Goal: Task Accomplishment & Management: Use online tool/utility

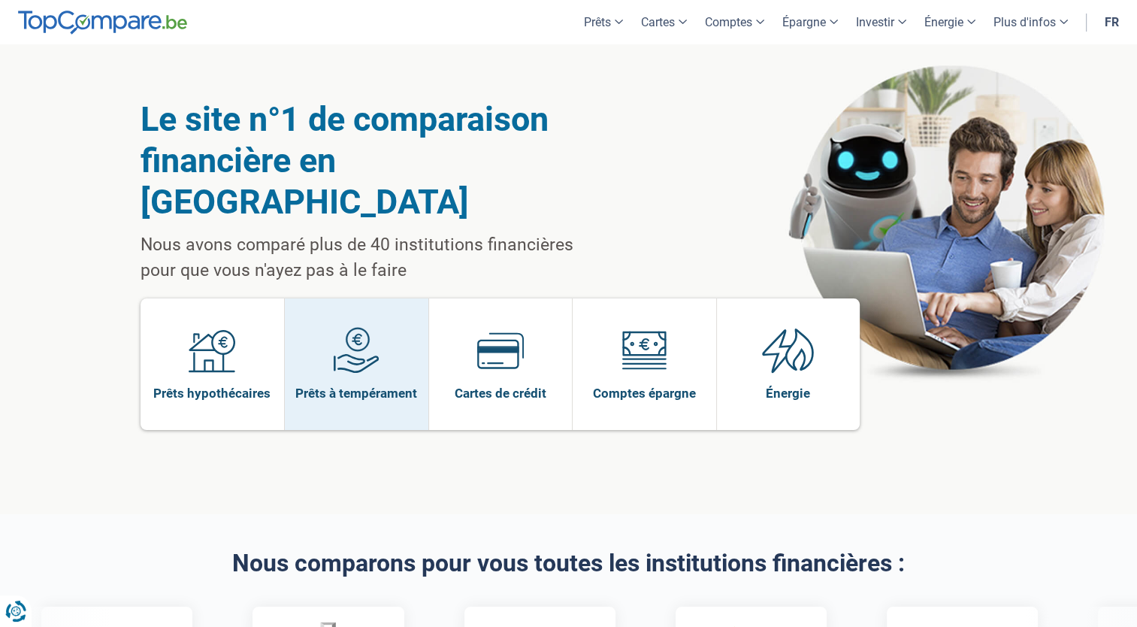
click at [392, 335] on link "Prêts à tempérament" at bounding box center [357, 364] width 144 height 132
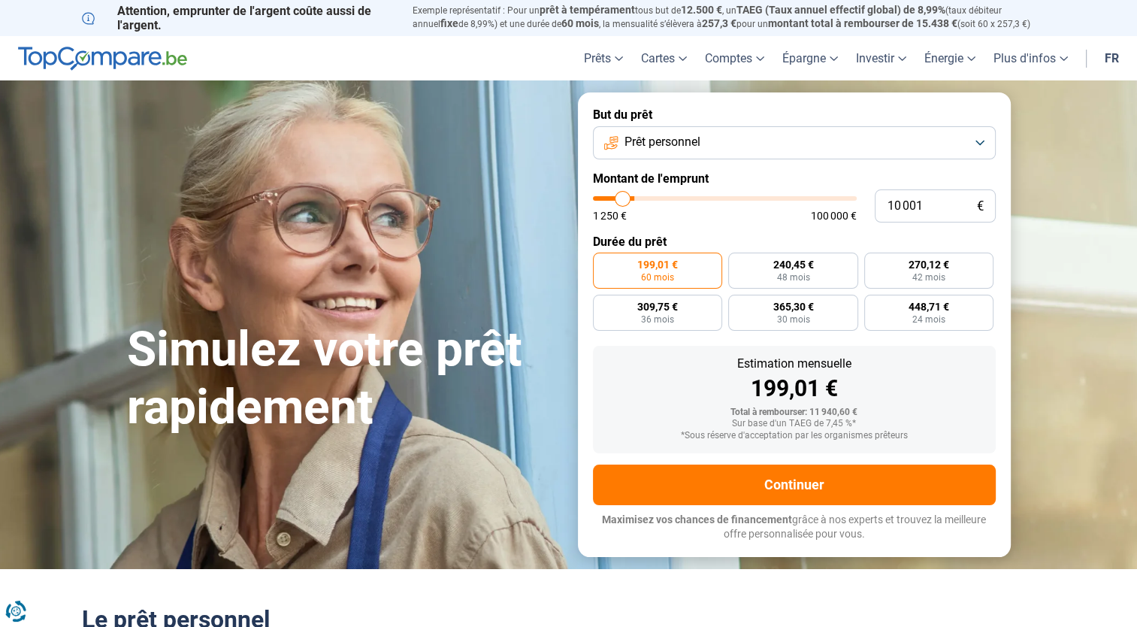
type input "16 750"
type input "16750"
click at [639, 197] on input "range" at bounding box center [725, 198] width 264 height 5
radio input "false"
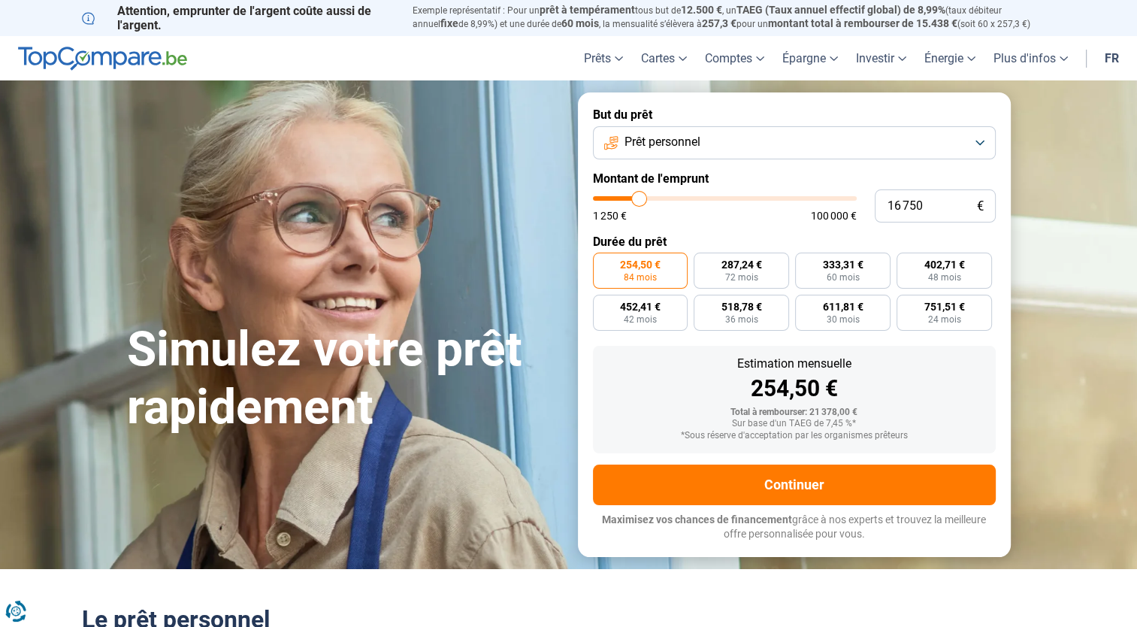
type input "20 500"
type input "20500"
click at [649, 198] on input "range" at bounding box center [725, 198] width 264 height 5
radio input "false"
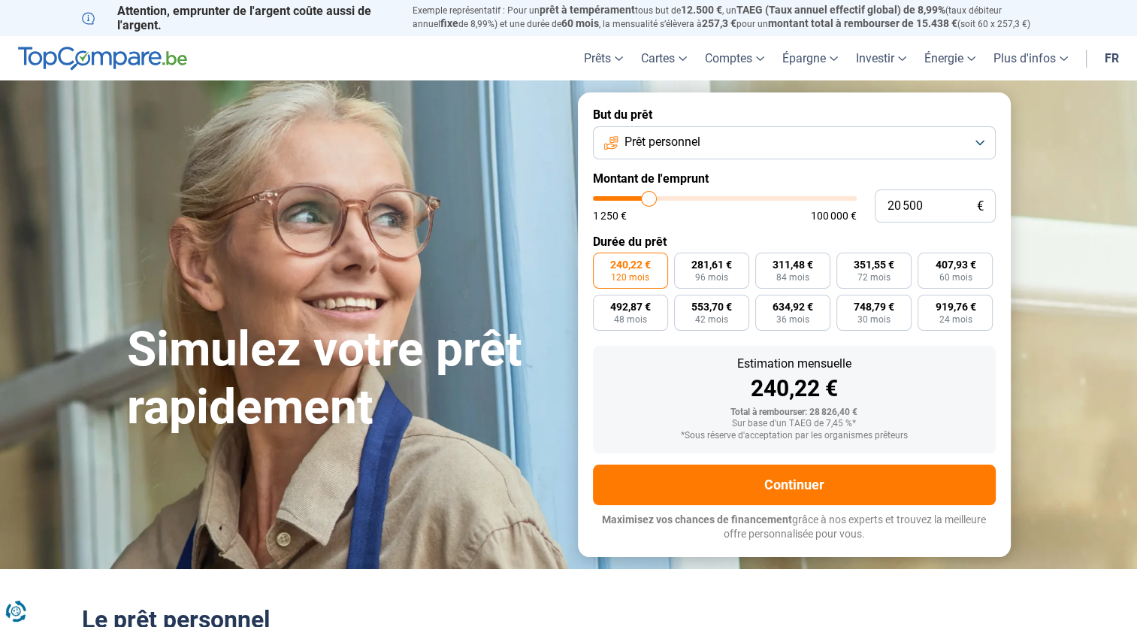
click at [653, 198] on input "range" at bounding box center [725, 198] width 264 height 5
type input "24 500"
type input "24500"
click at [659, 198] on input "range" at bounding box center [725, 198] width 264 height 5
click at [652, 198] on input "range" at bounding box center [725, 198] width 264 height 5
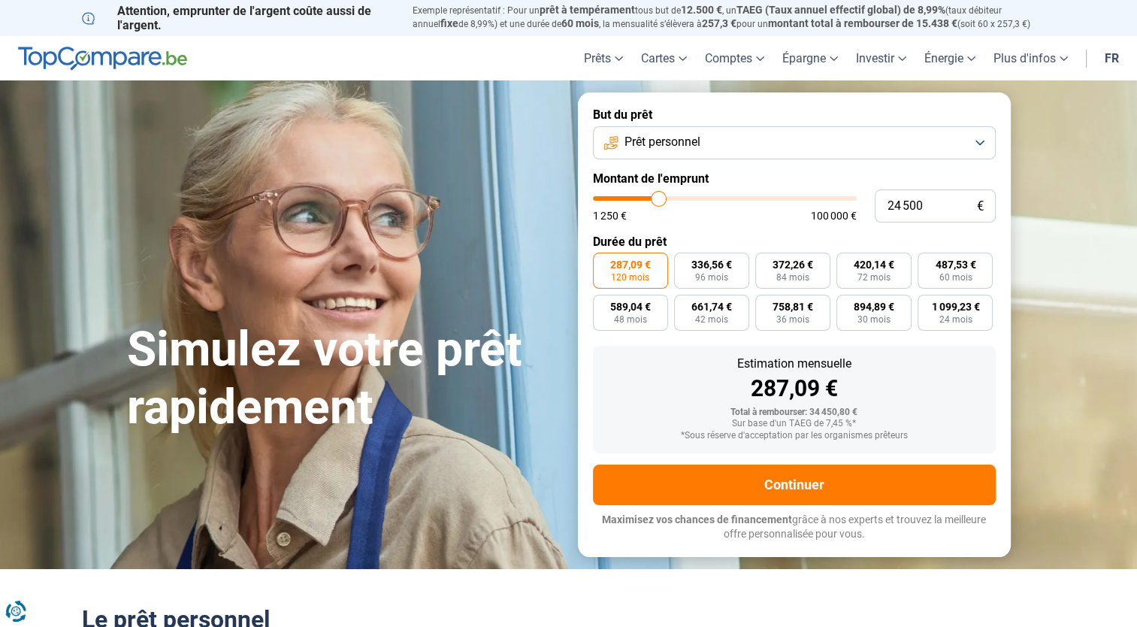
type input "20 000"
type input "20000"
click at [647, 198] on input "range" at bounding box center [725, 198] width 264 height 5
radio input "true"
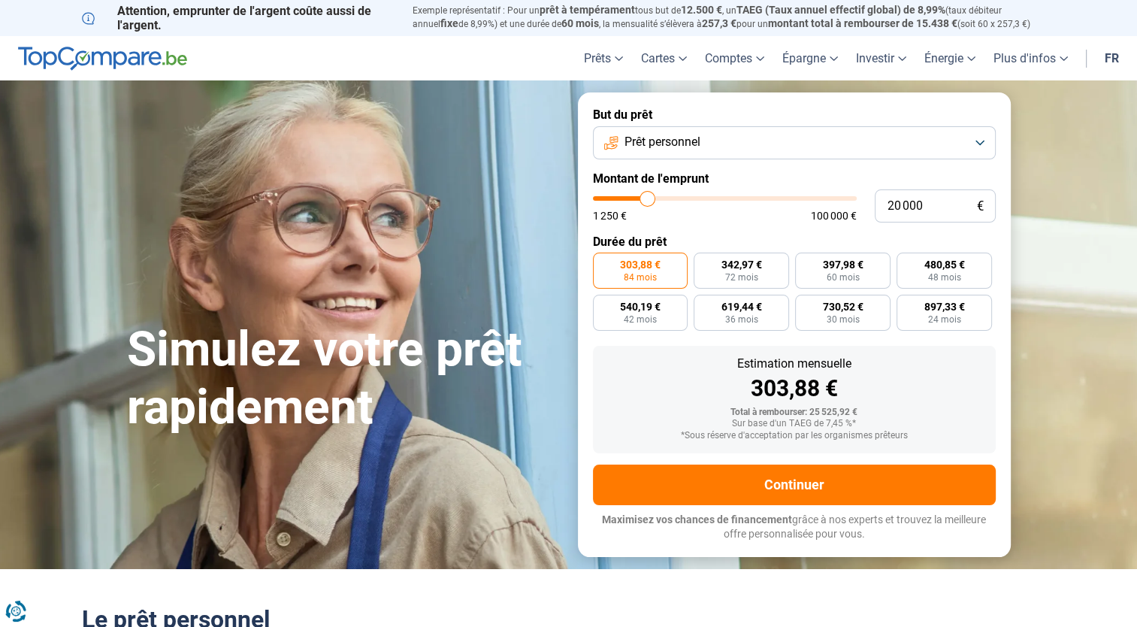
click at [653, 198] on input "range" at bounding box center [725, 198] width 264 height 5
type input "20 750"
type input "20750"
type input "21 000"
type input "21000"
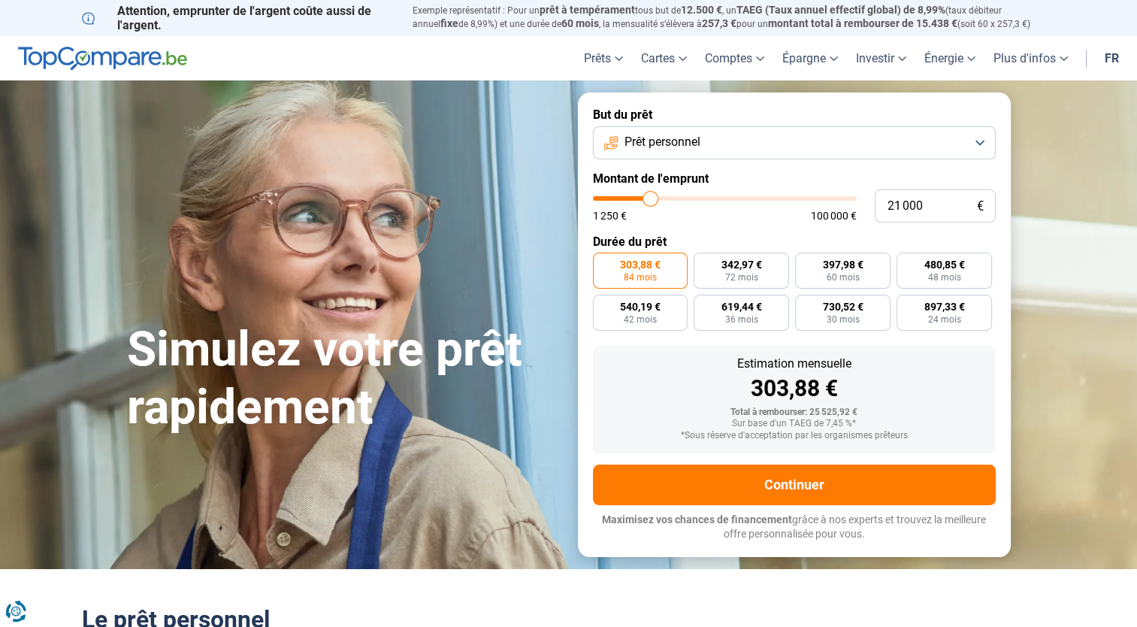
type input "21 250"
type input "21250"
type input "21 750"
type input "21750"
type input "22 000"
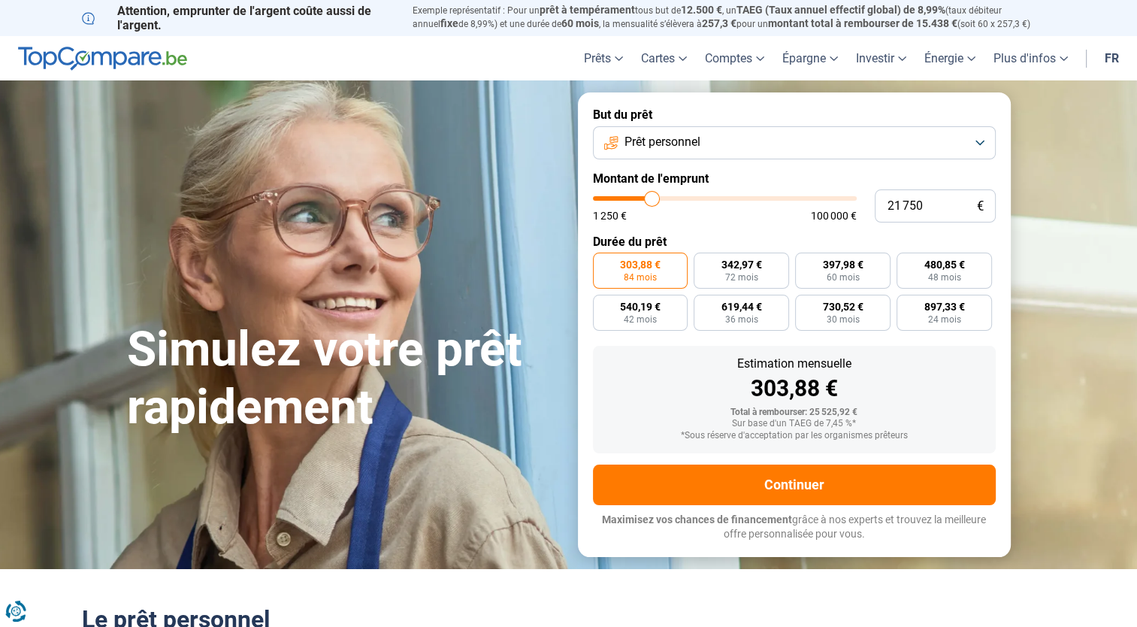
type input "22000"
type input "22 250"
type input "22250"
type input "22 000"
type input "22000"
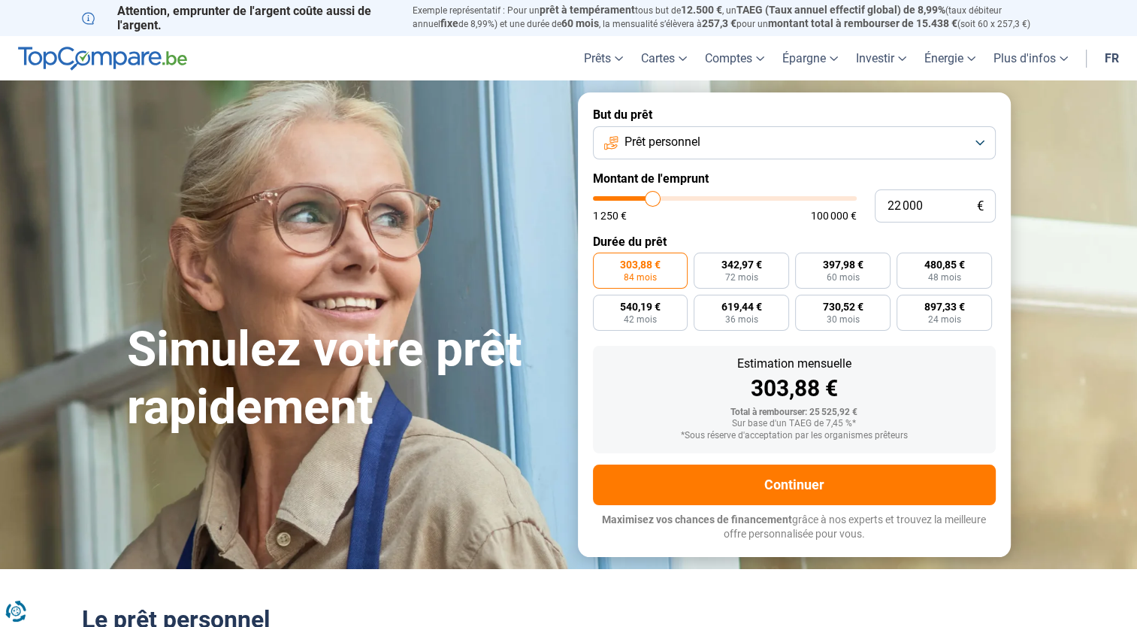
type input "21 750"
type input "21750"
type input "21 250"
type input "21250"
type input "21 500"
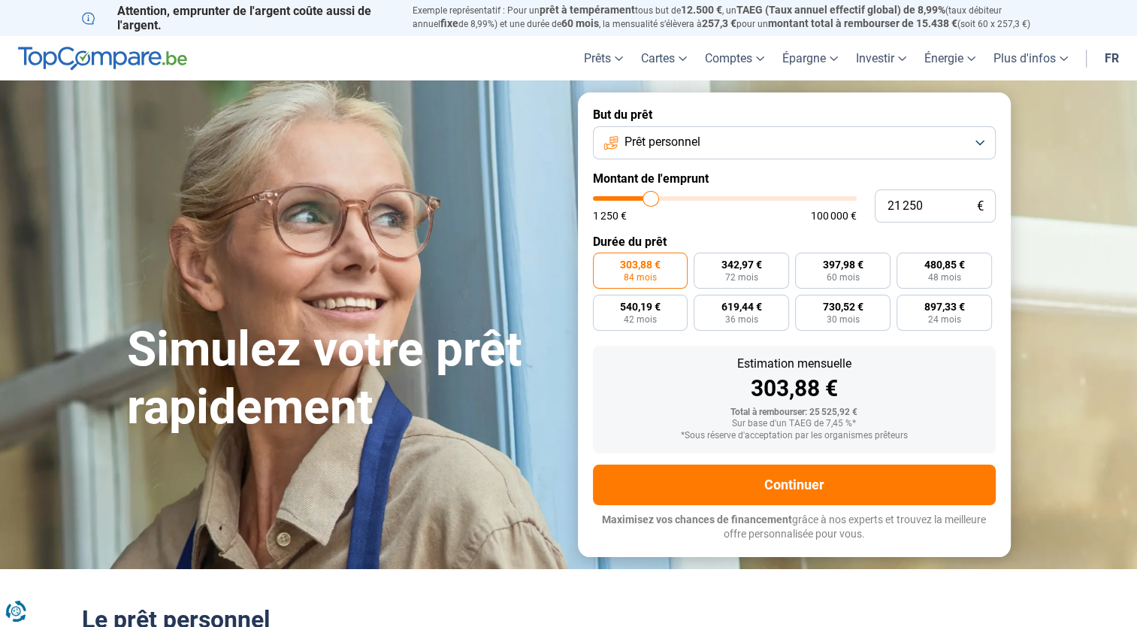
type input "21500"
type input "21 750"
type input "21750"
type input "22 000"
type input "22000"
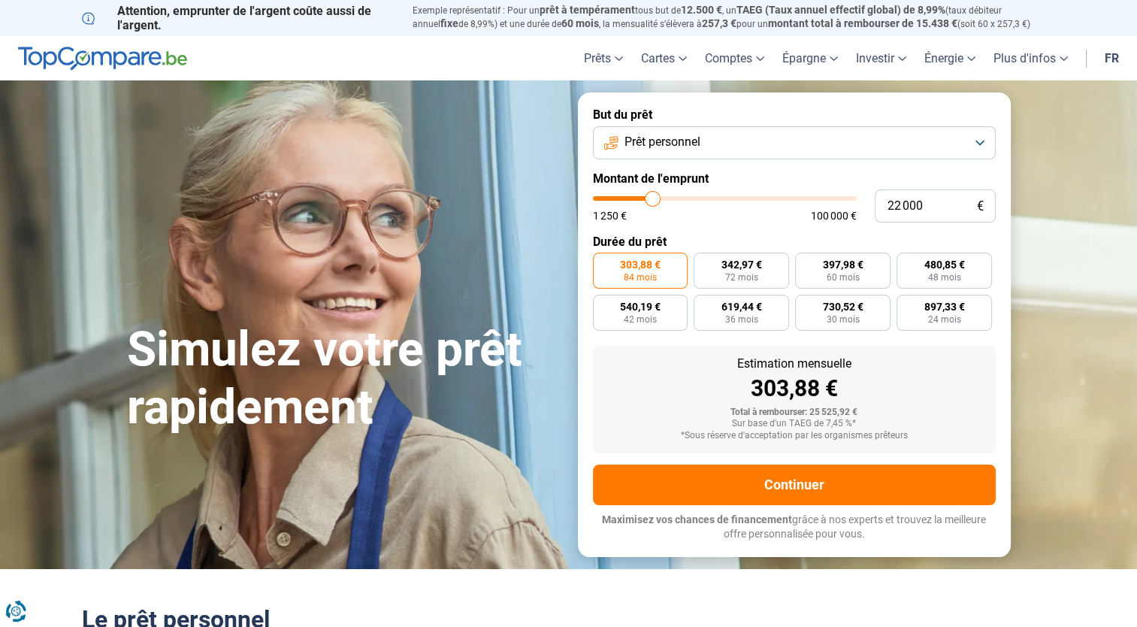
click at [653, 198] on input "range" at bounding box center [725, 198] width 264 height 5
radio input "false"
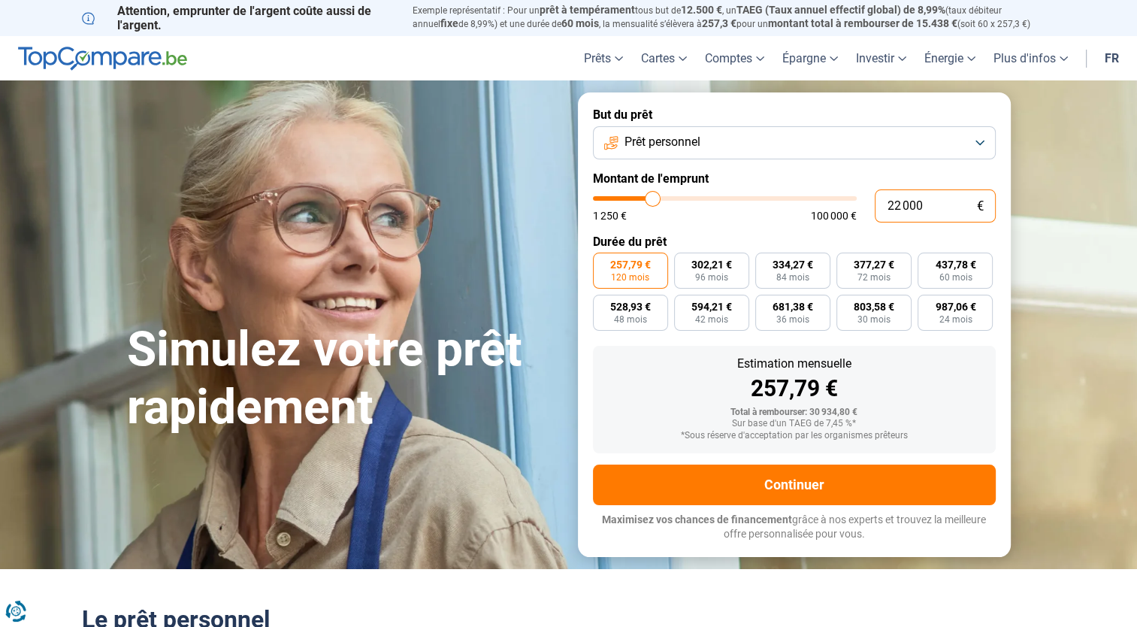
click at [931, 210] on input "22 000" at bounding box center [935, 205] width 121 height 33
type input "2 200"
type input "2250"
type input "220"
type input "1250"
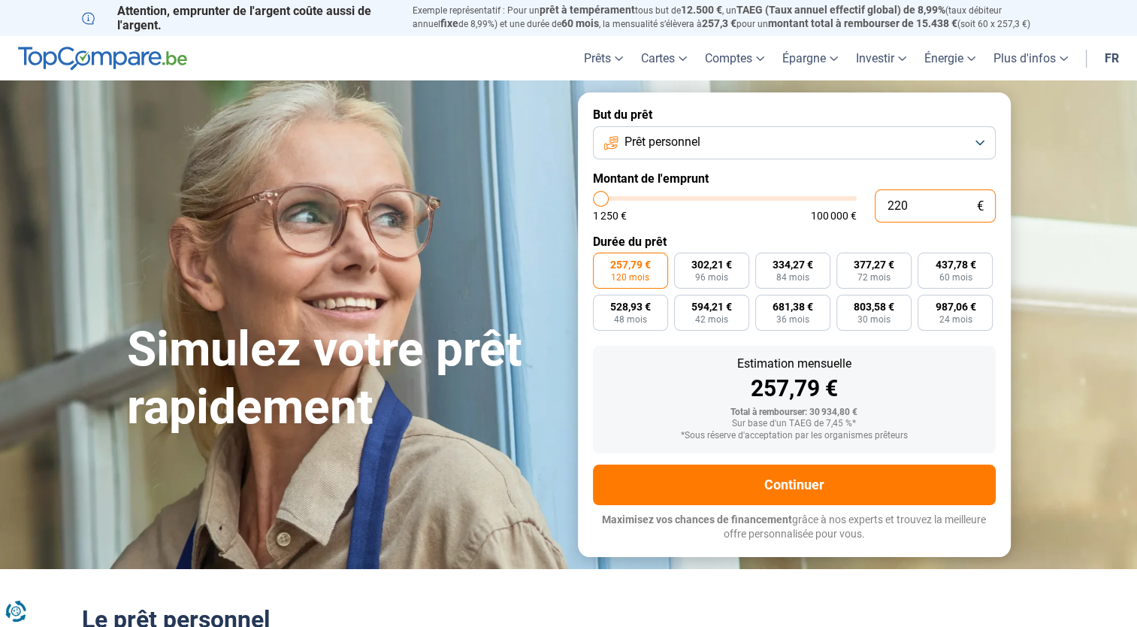
type input "22"
type input "1250"
type input "2"
type input "1250"
type input "0"
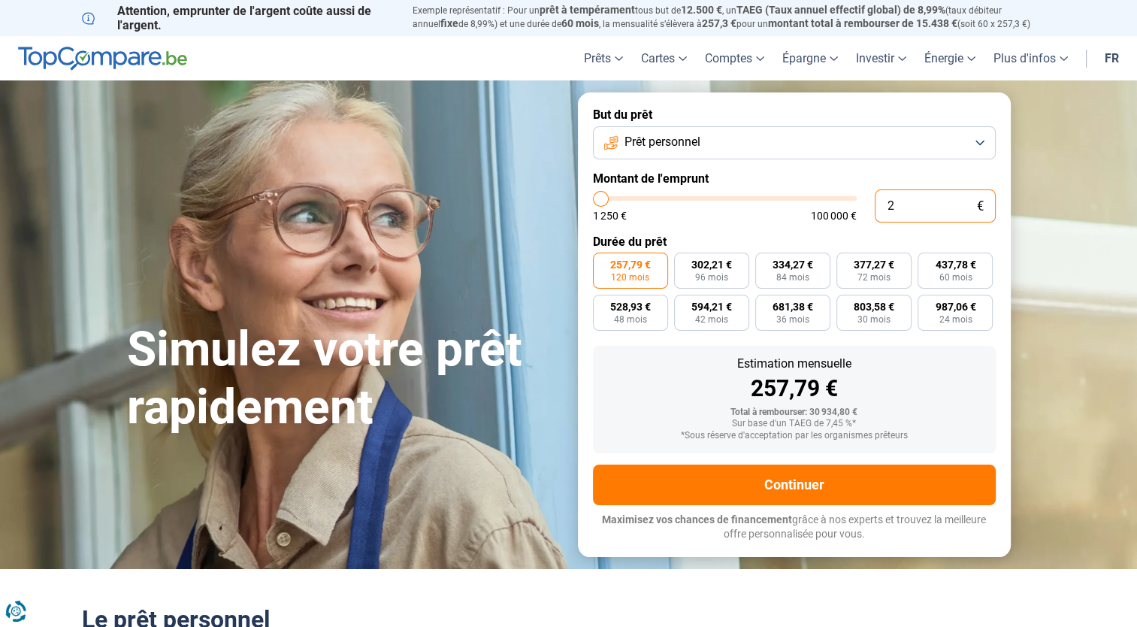
type input "1250"
type input "1"
type input "1250"
type input "12"
type input "1250"
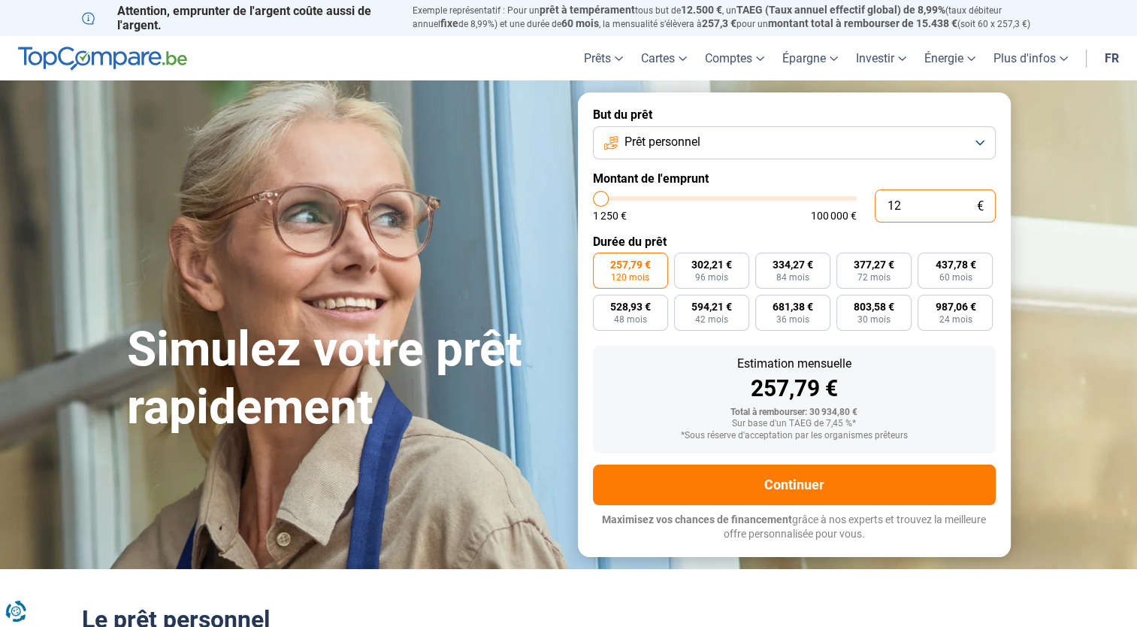
type input "120"
type input "1250"
type input "1 200"
type input "1250"
type input "12 000"
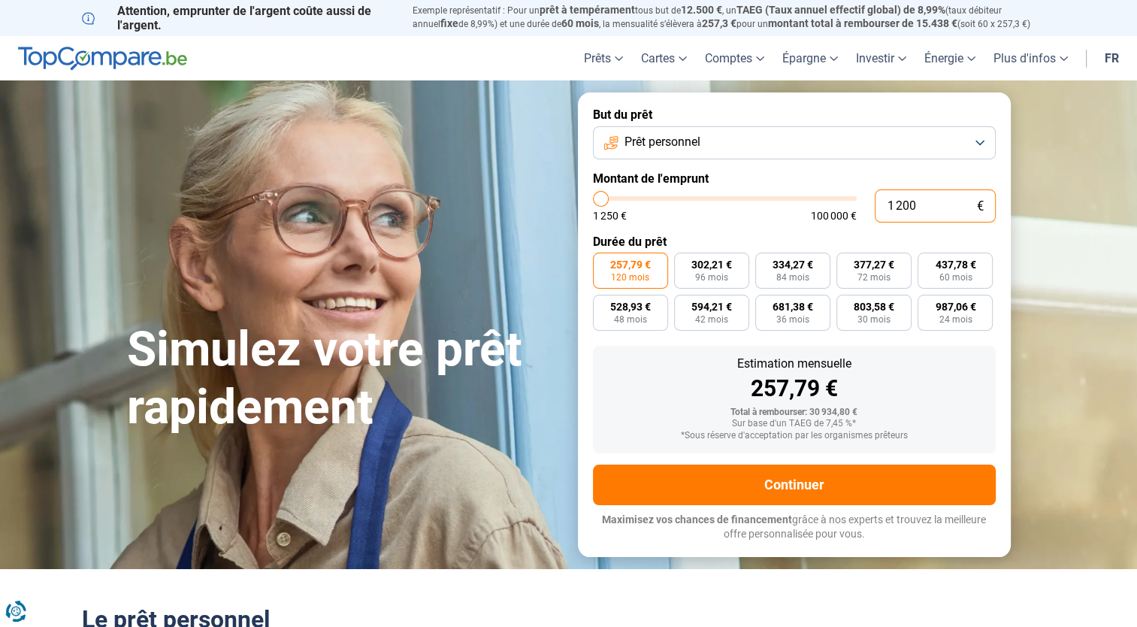
type input "12000"
radio input "true"
